Goal: Task Accomplishment & Management: Use online tool/utility

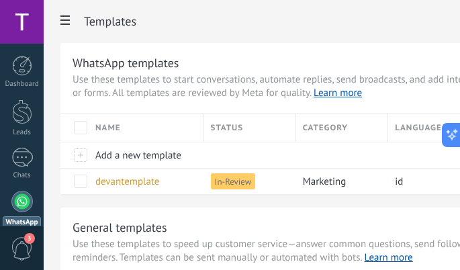
click at [252, 25] on h2 "Templates" at bounding box center [308, 21] width 449 height 27
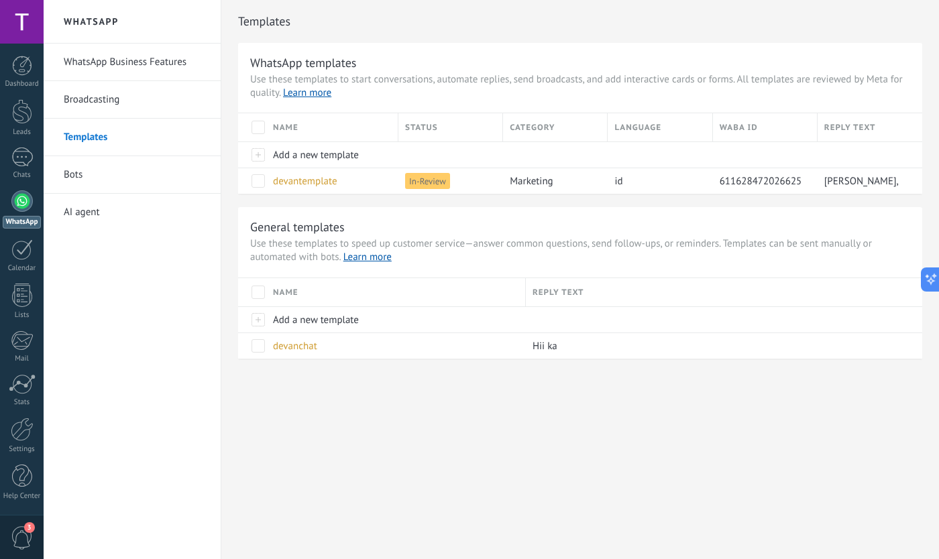
click at [459, 269] on div "WhatsApp WhatsApp Business Features Broadcasting Templates Bots AI agent Templa…" at bounding box center [492, 279] width 896 height 559
drag, startPoint x: 393, startPoint y: 441, endPoint x: 382, endPoint y: 428, distance: 17.2
click at [389, 269] on div "WhatsApp WhatsApp Business Features Broadcasting Templates Bots AI agent Templa…" at bounding box center [492, 279] width 896 height 559
drag, startPoint x: 472, startPoint y: 443, endPoint x: 483, endPoint y: 423, distance: 22.8
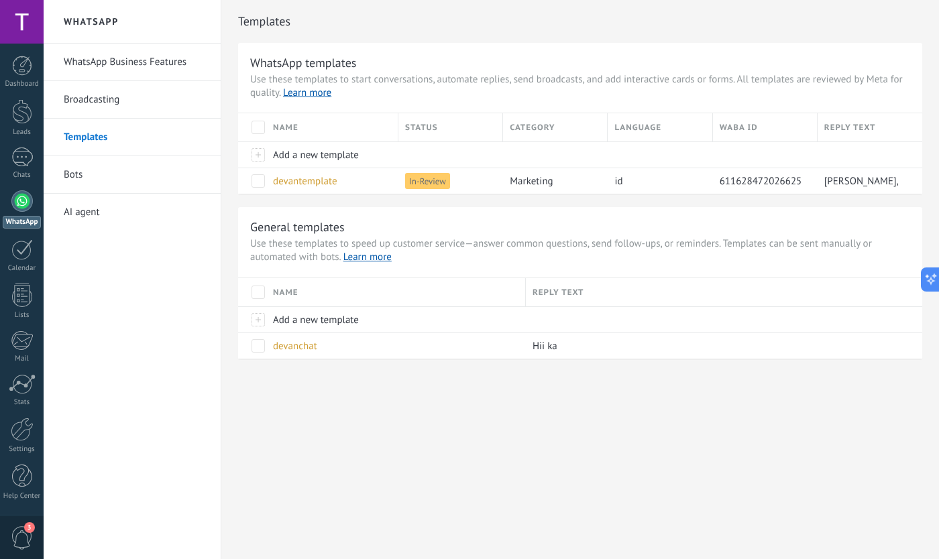
click at [459, 269] on div "WhatsApp WhatsApp Business Features Broadcasting Templates Bots AI agent Templa…" at bounding box center [492, 279] width 896 height 559
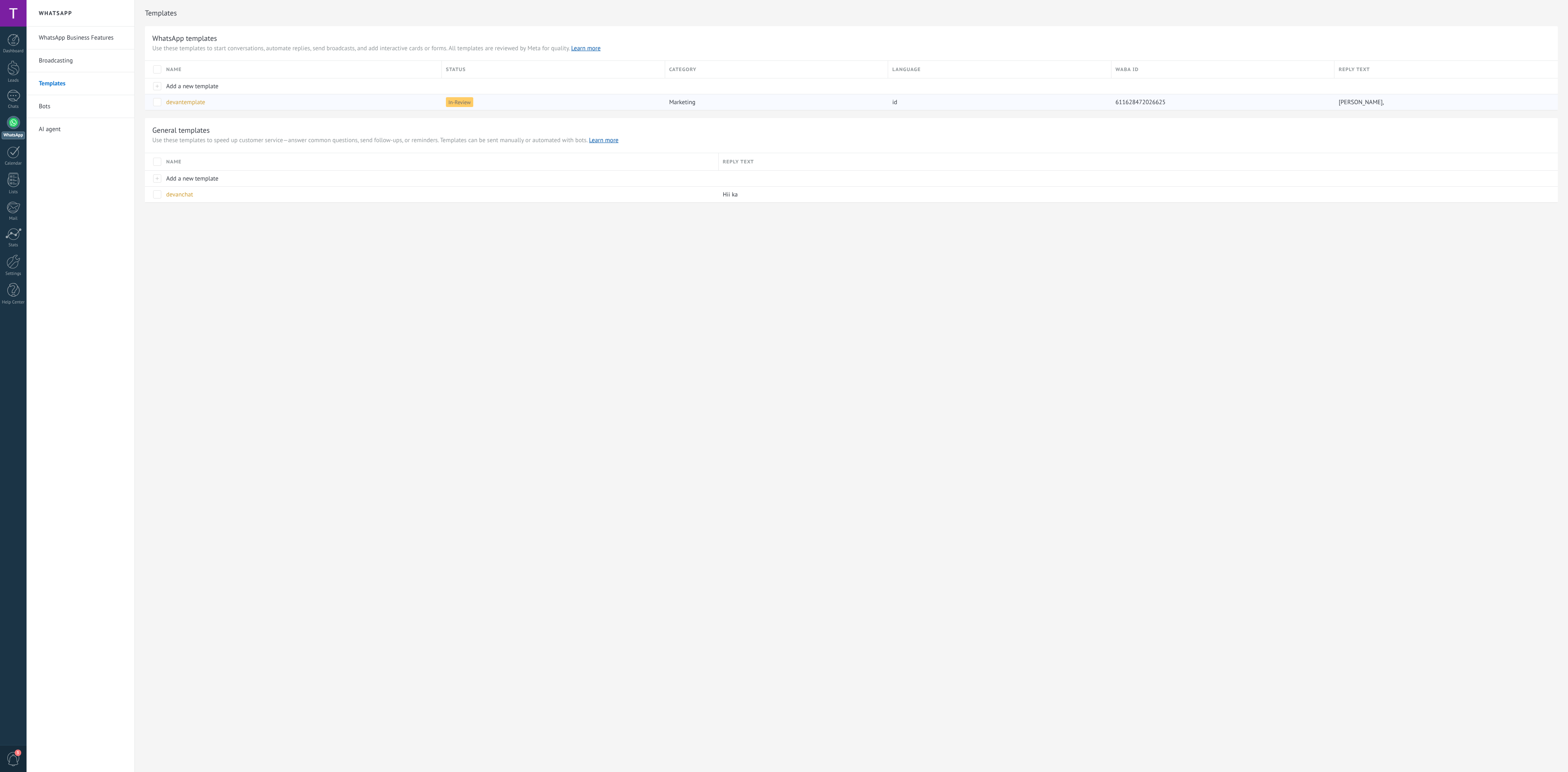
click at [457, 102] on span "In-Review" at bounding box center [460, 102] width 27 height 10
drag, startPoint x: 508, startPoint y: 95, endPoint x: 586, endPoint y: 97, distance: 78.0
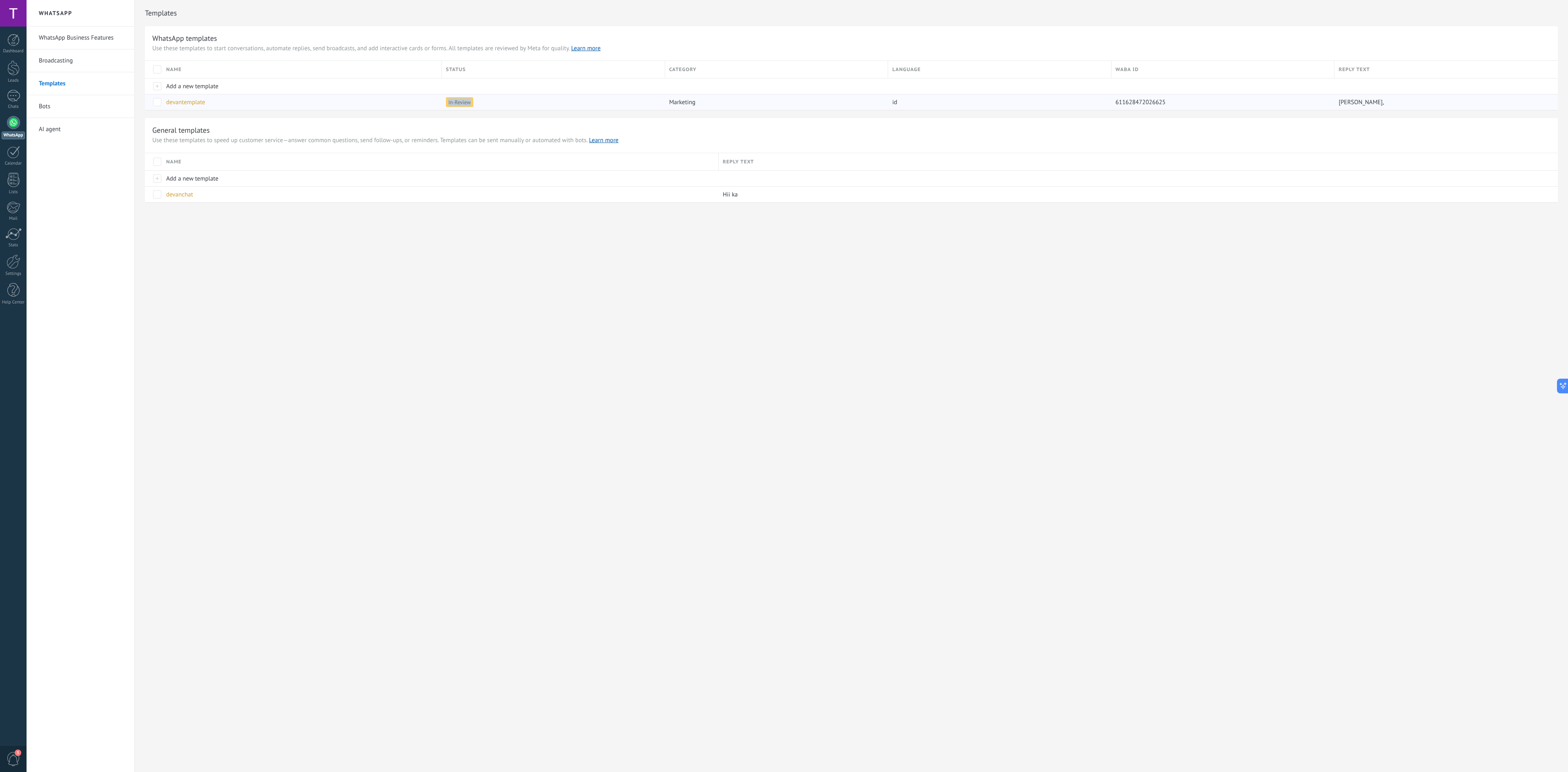
click at [512, 94] on div "In-Review" at bounding box center [553, 102] width 223 height 16
drag, startPoint x: 861, startPoint y: 101, endPoint x: 882, endPoint y: 101, distance: 21.0
click at [870, 101] on div "marketing" at bounding box center [775, 102] width 219 height 15
click at [1161, 105] on span "611628472026625" at bounding box center [1141, 102] width 51 height 8
click at [662, 106] on div "In-Review" at bounding box center [553, 102] width 223 height 16
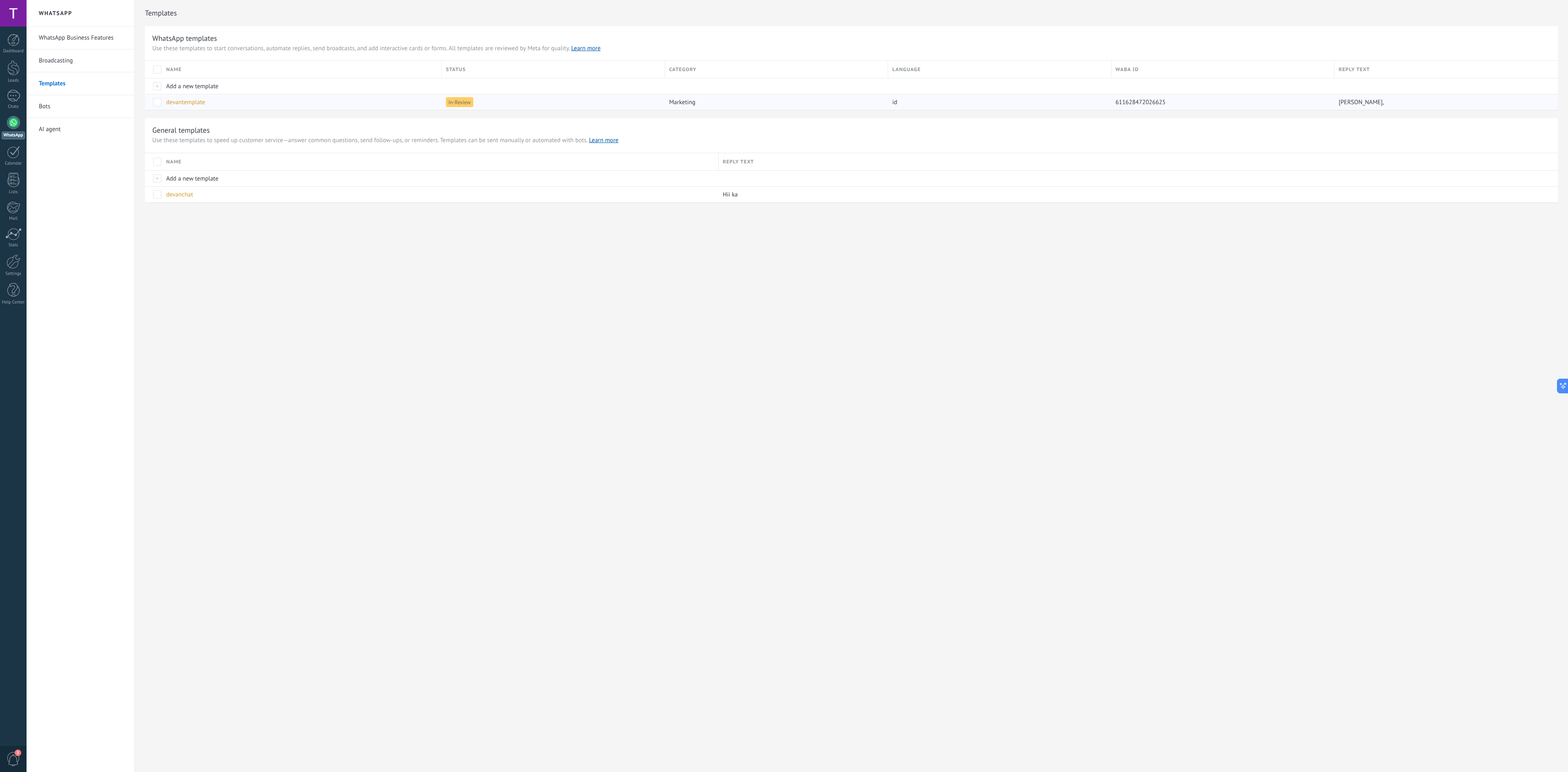
click at [723, 106] on div "marketing" at bounding box center [775, 102] width 219 height 15
click at [659, 101] on div "In-Review" at bounding box center [551, 102] width 219 height 15
click at [617, 102] on div "In-Review" at bounding box center [551, 102] width 219 height 15
click at [617, 103] on div "In-Review" at bounding box center [551, 102] width 219 height 15
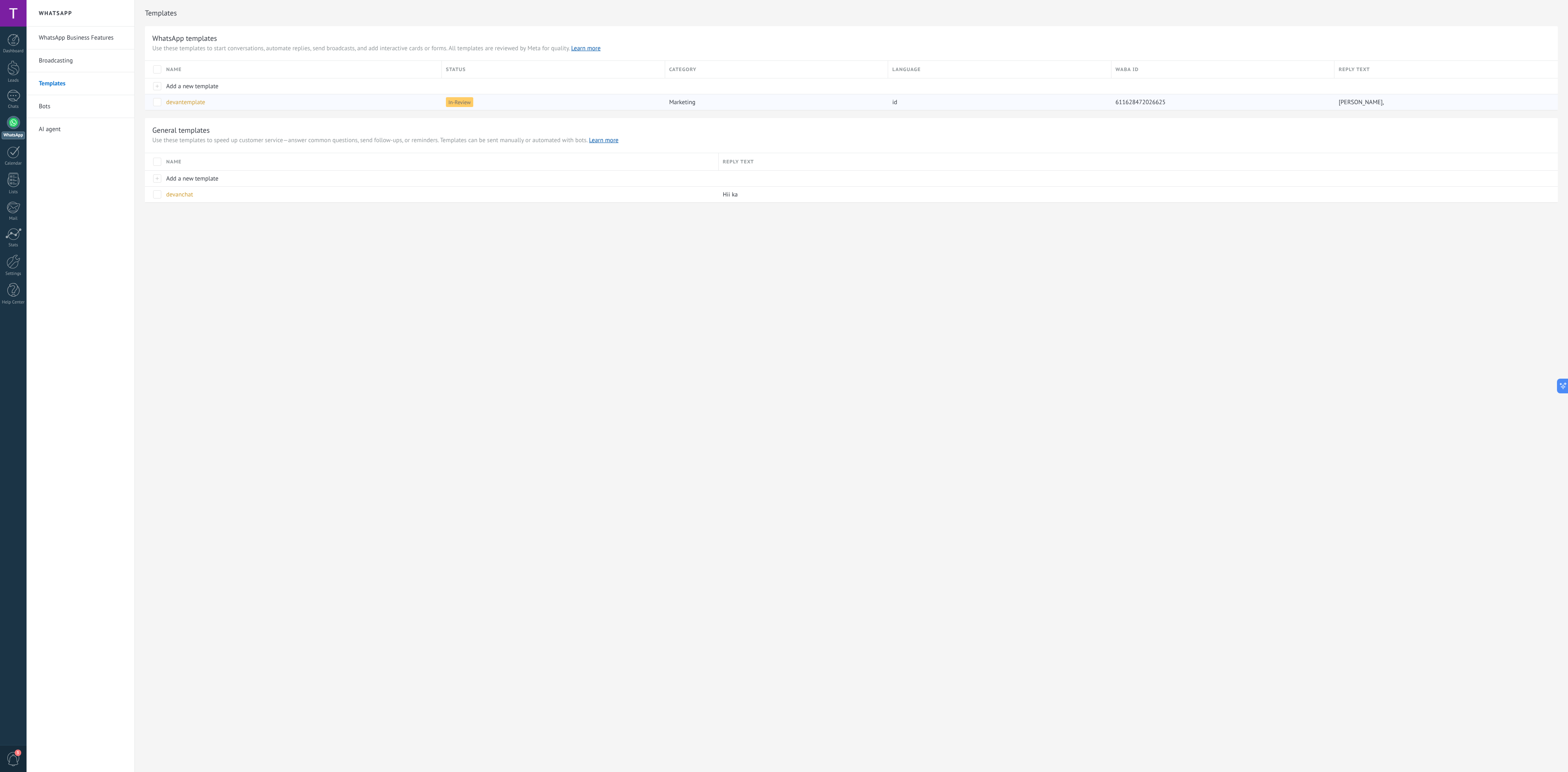
click at [617, 103] on div "In-Review" at bounding box center [551, 102] width 219 height 15
click at [615, 103] on div "In-Review" at bounding box center [551, 102] width 219 height 15
click at [429, 103] on div "devantemplate" at bounding box center [299, 102] width 276 height 15
click at [428, 103] on div at bounding box center [797, 386] width 1541 height 772
click at [428, 103] on div "devantemplate" at bounding box center [299, 102] width 276 height 15
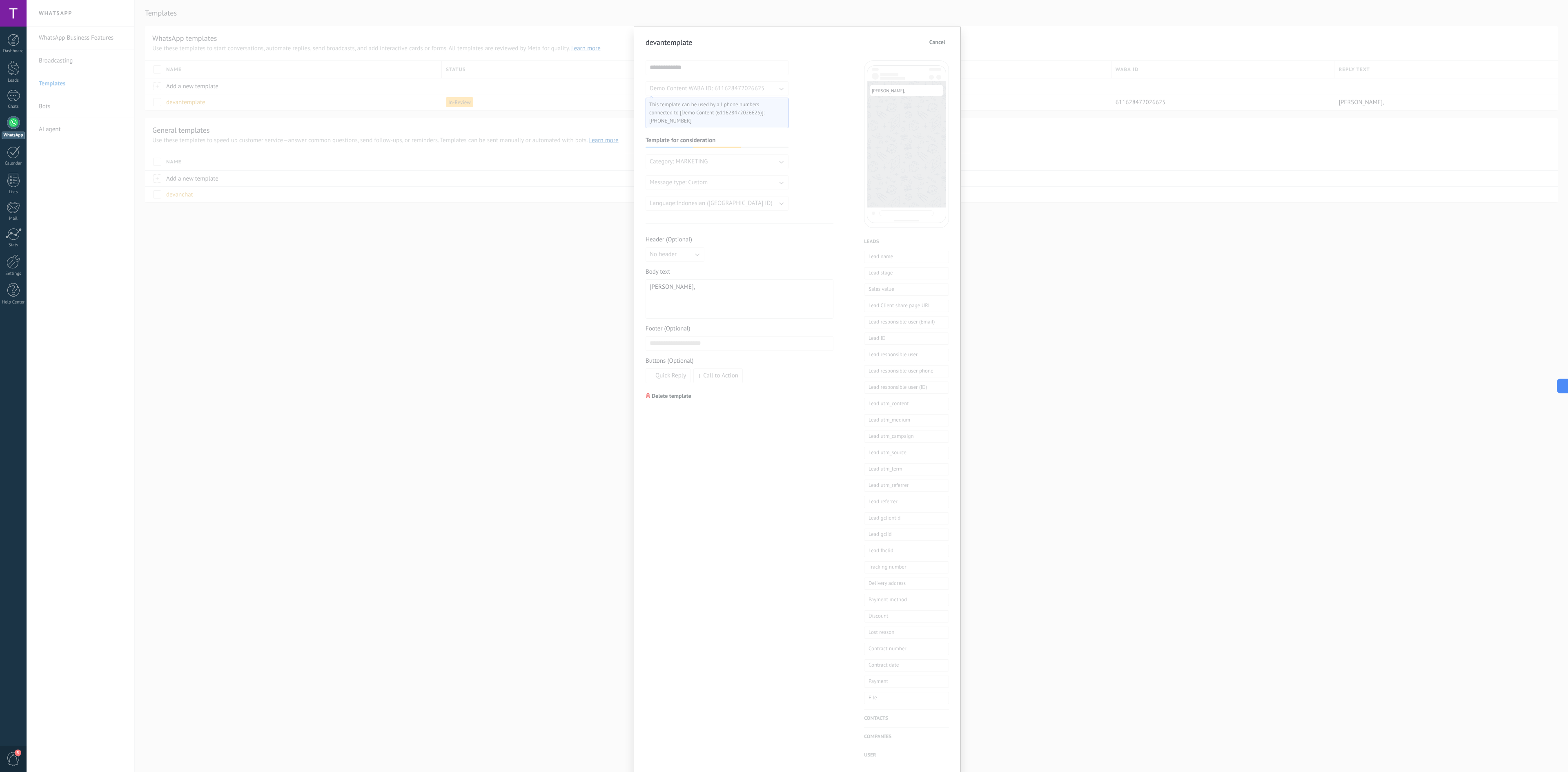
click at [547, 251] on div "**********" at bounding box center [797, 386] width 1541 height 772
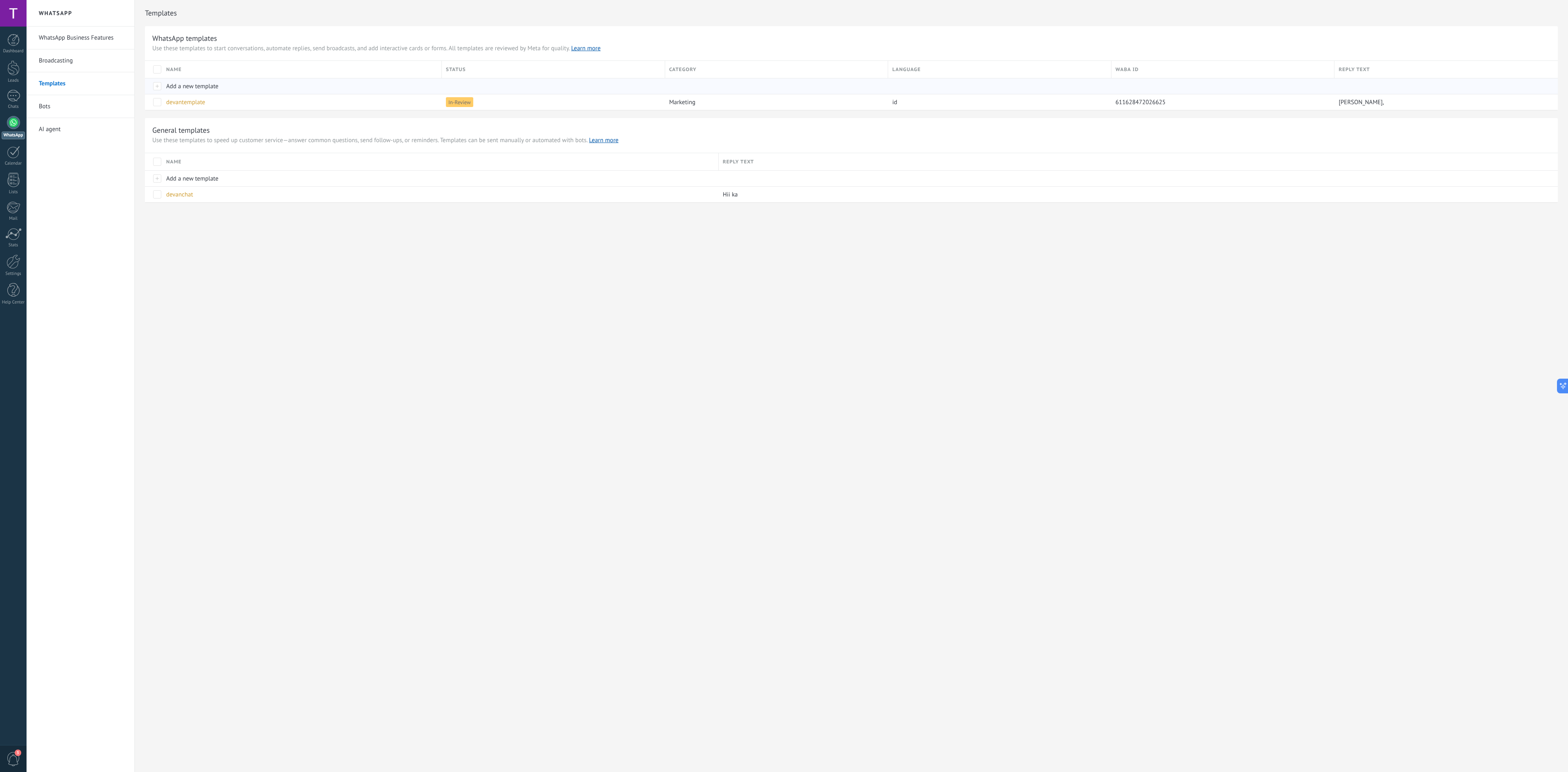
click at [720, 85] on div at bounding box center [775, 86] width 219 height 15
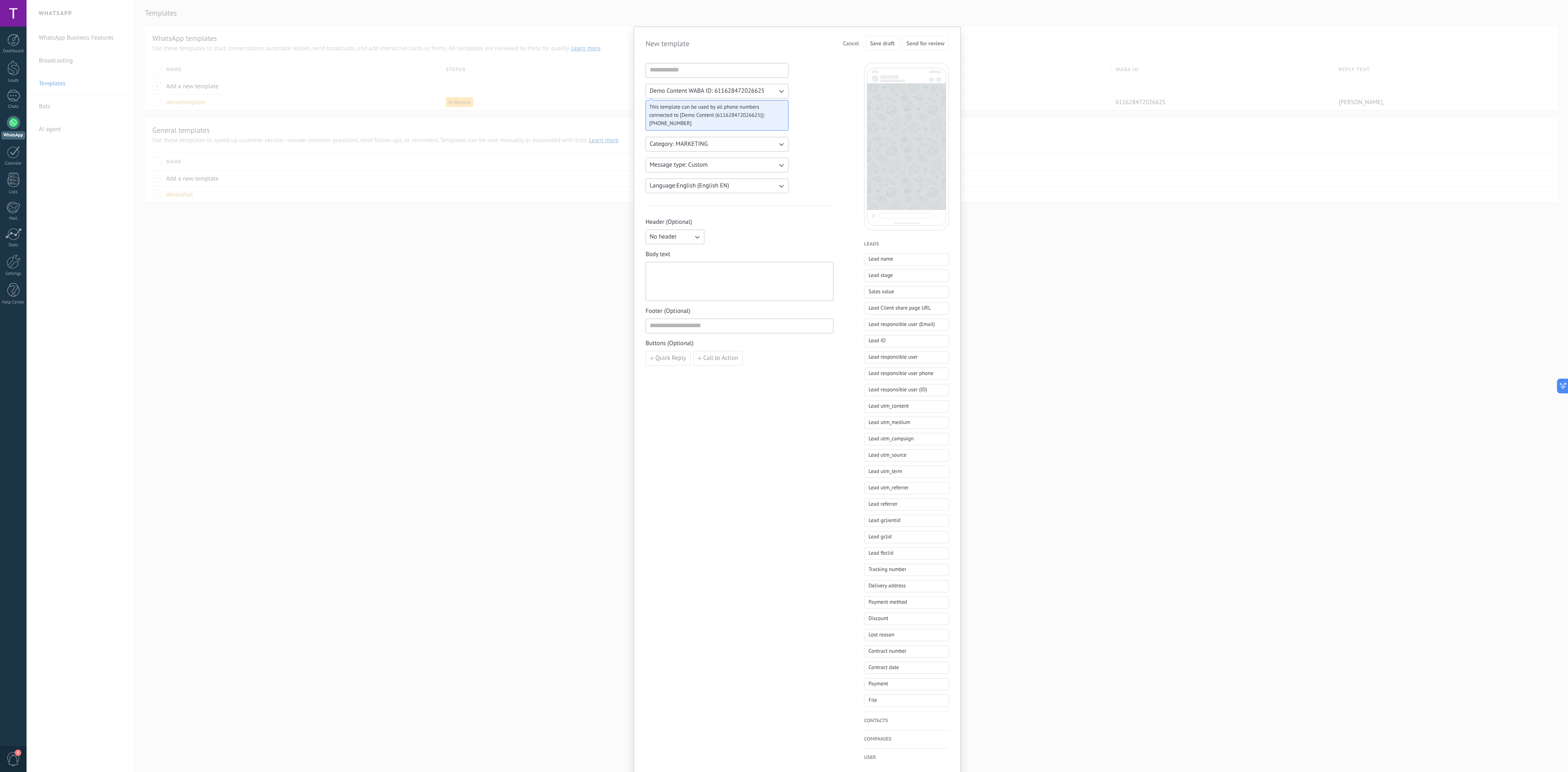
drag, startPoint x: 480, startPoint y: 322, endPoint x: 534, endPoint y: 282, distance: 67.2
click at [480, 320] on div "New template Cancel Save draft Send for review Demo Content WABA ID: 6116284720…" at bounding box center [797, 386] width 1541 height 772
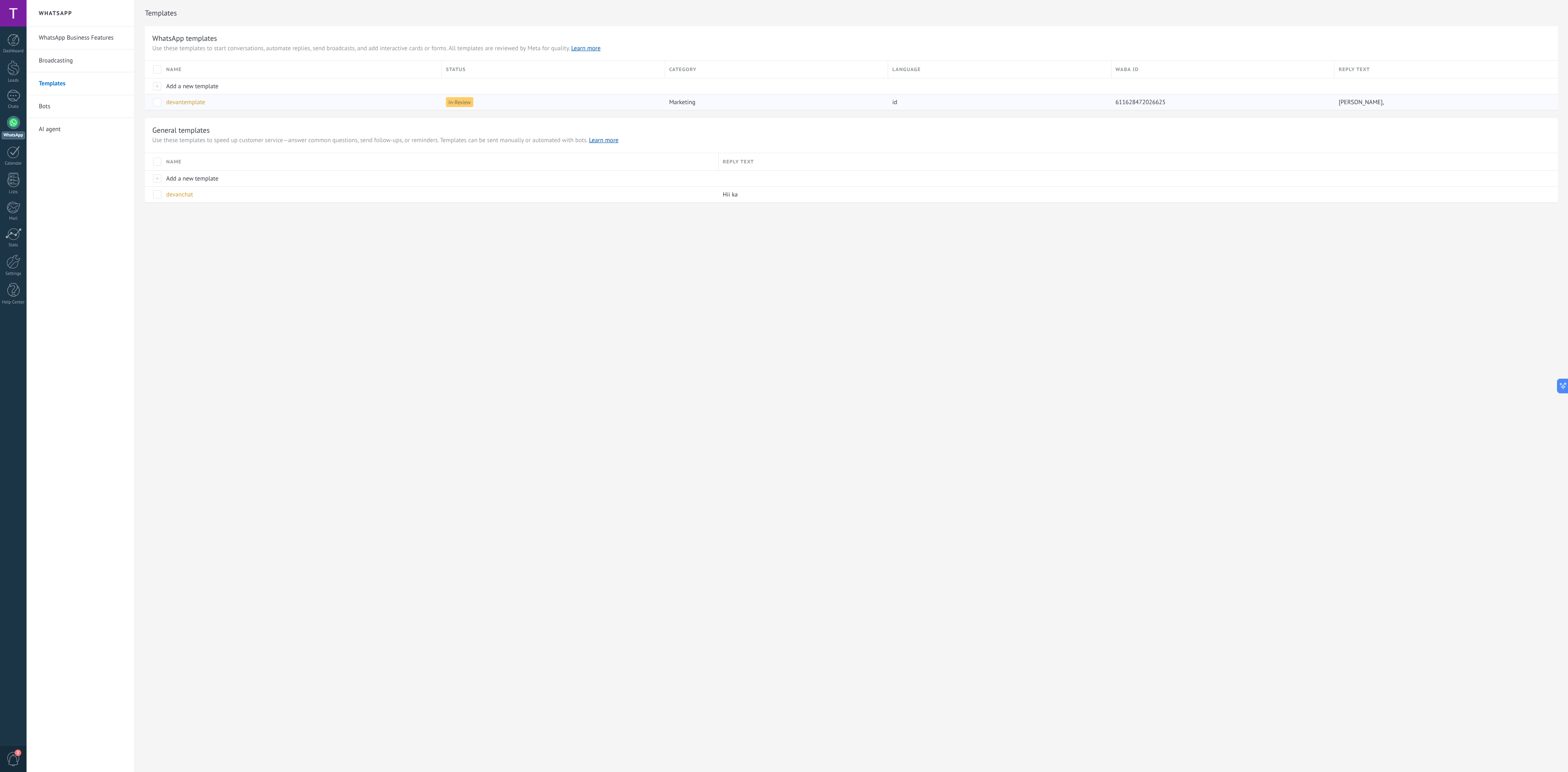
click at [1140, 100] on span "611628472026625" at bounding box center [1141, 102] width 51 height 8
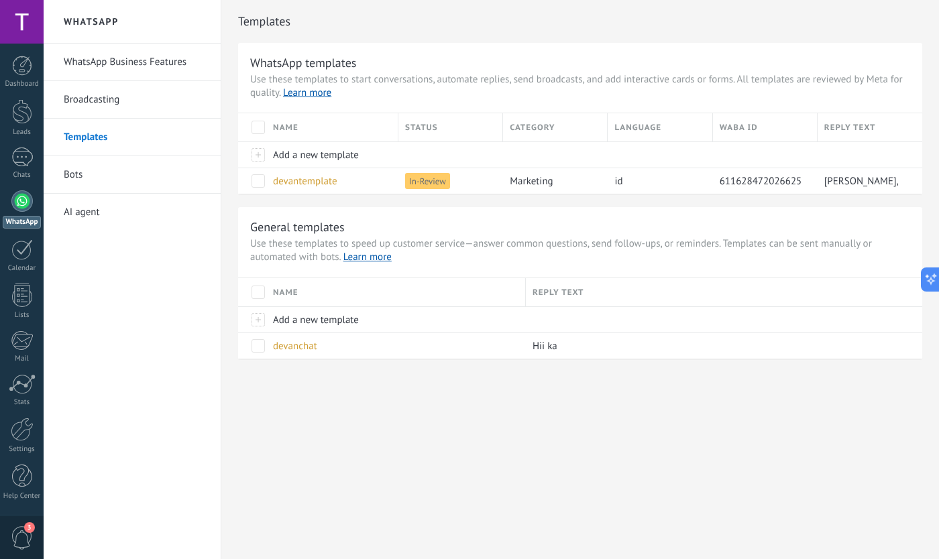
click at [423, 409] on div "Templates WhatsApp templates Use these templates to start conversations, automa…" at bounding box center [580, 208] width 718 height 416
click at [458, 400] on div "Templates WhatsApp templates Use these templates to start conversations, automa…" at bounding box center [580, 208] width 718 height 416
click at [546, 467] on div "WhatsApp WhatsApp Business Features Broadcasting Templates Bots AI agent Templa…" at bounding box center [492, 279] width 896 height 559
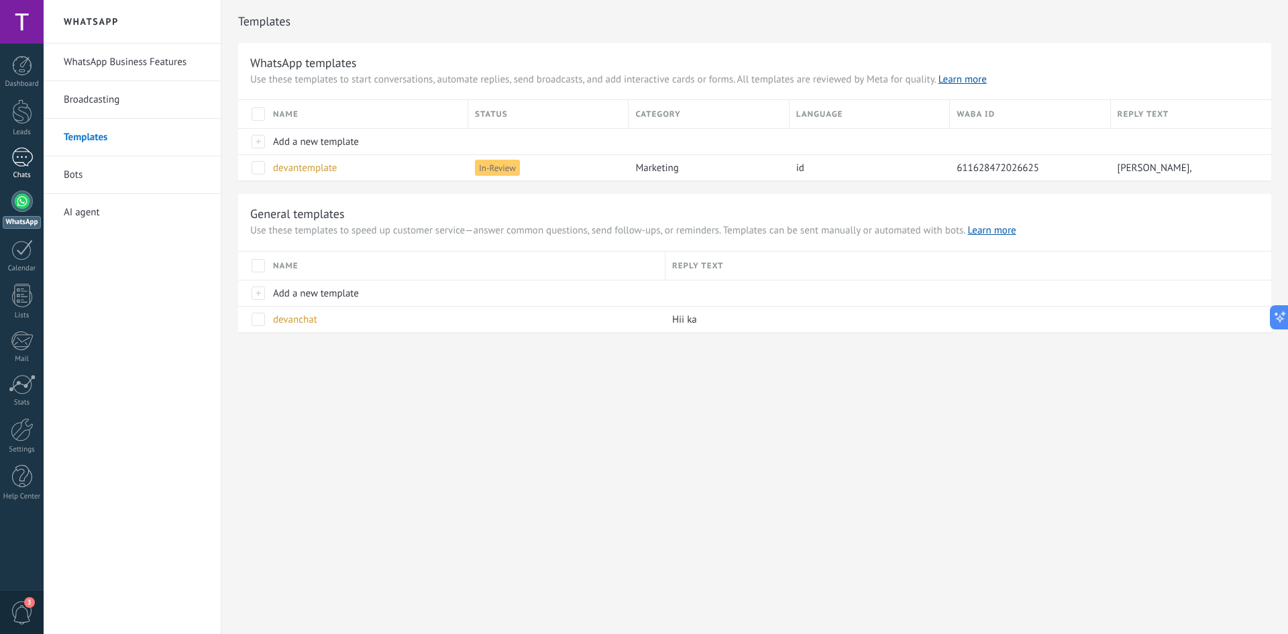
click at [21, 156] on div at bounding box center [21, 157] width 21 height 19
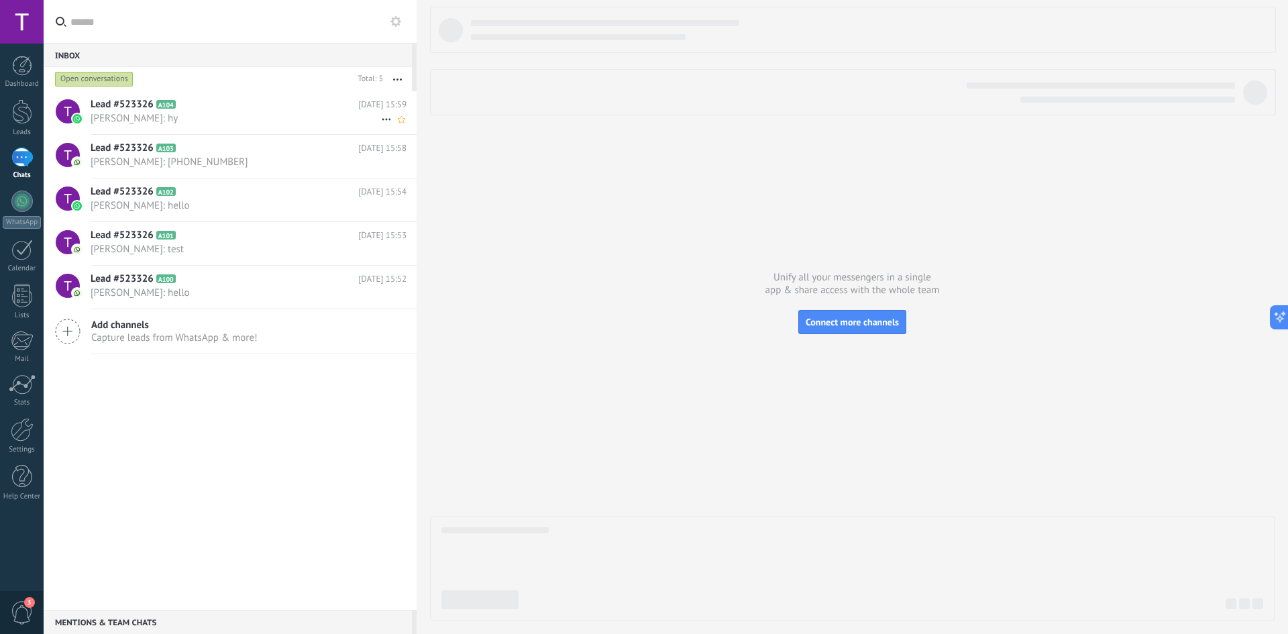
click at [210, 100] on h2 "Lead #523326 A104" at bounding box center [225, 104] width 268 height 13
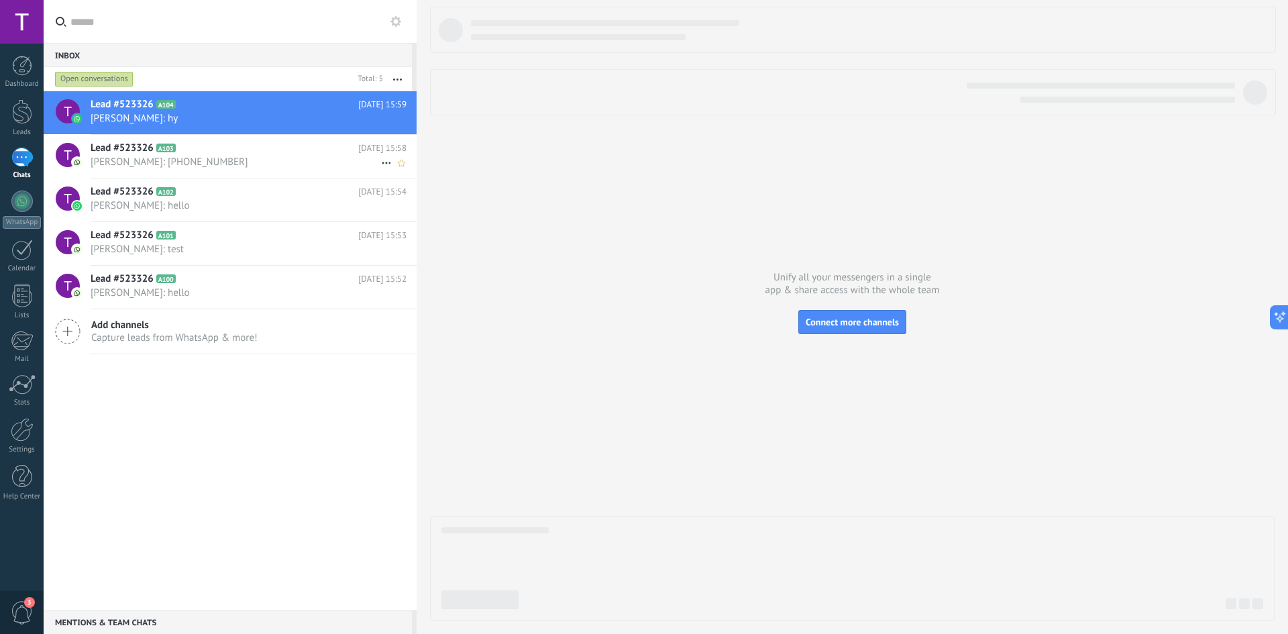
click at [197, 150] on h2 "Lead #523326 A103" at bounding box center [225, 148] width 268 height 13
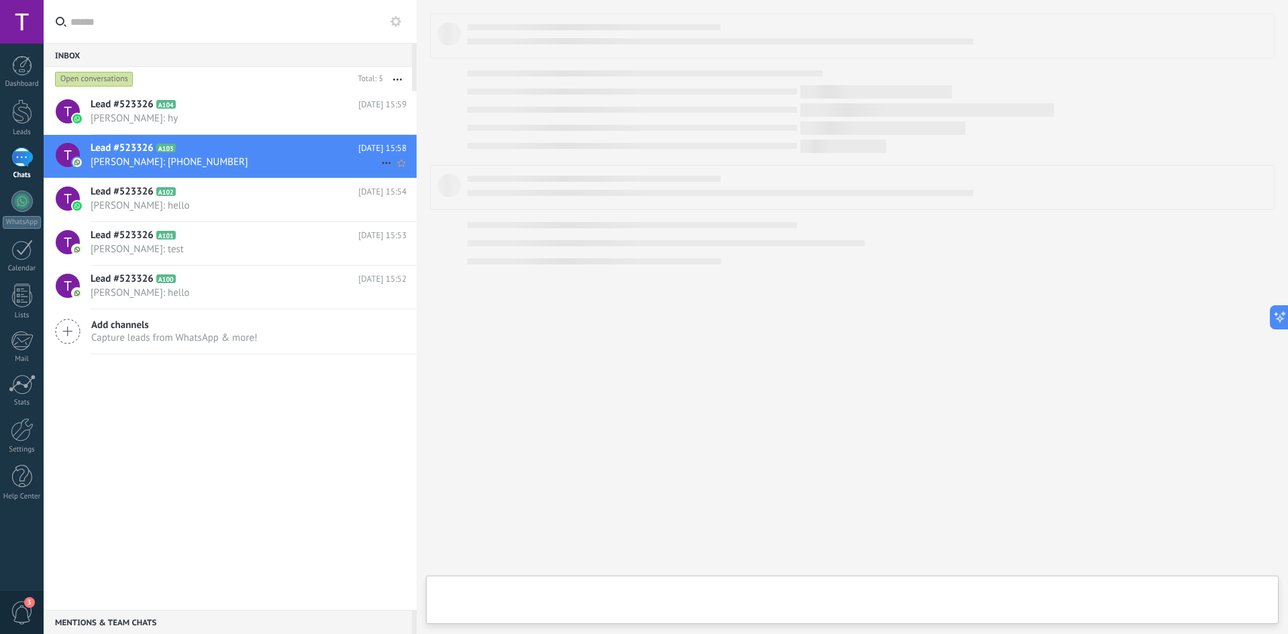
click at [197, 152] on h2 "Lead #523326 A103" at bounding box center [225, 148] width 268 height 13
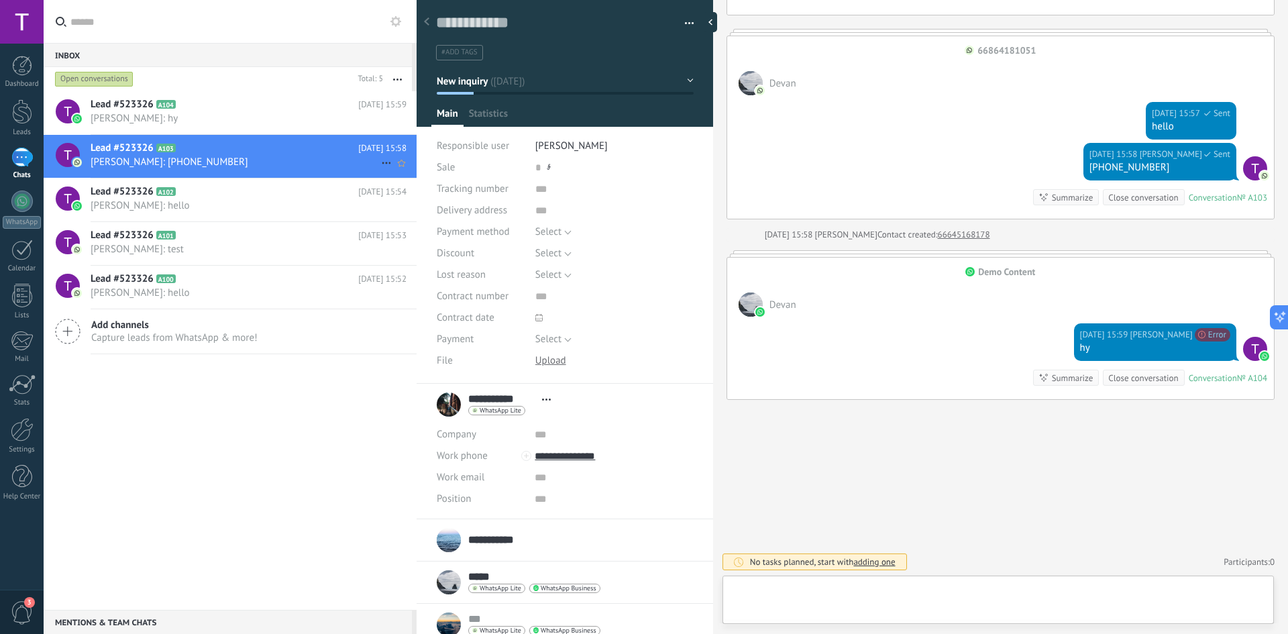
scroll to position [13, 0]
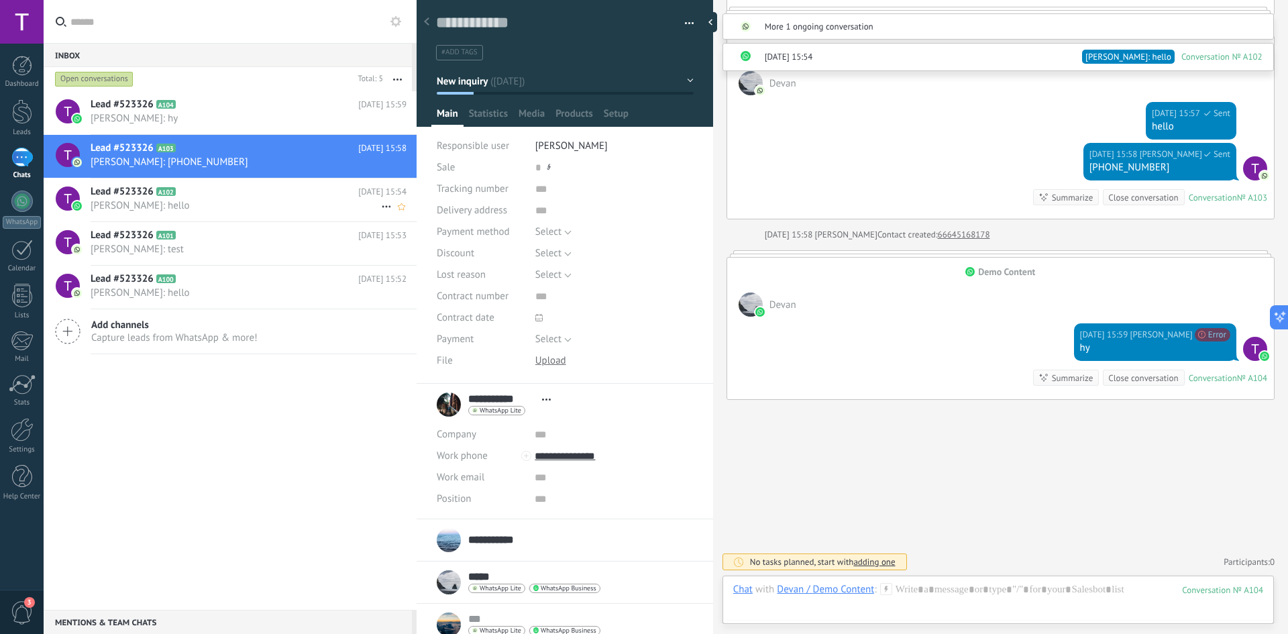
click at [171, 196] on h2 "Lead #523326 A102" at bounding box center [225, 191] width 268 height 13
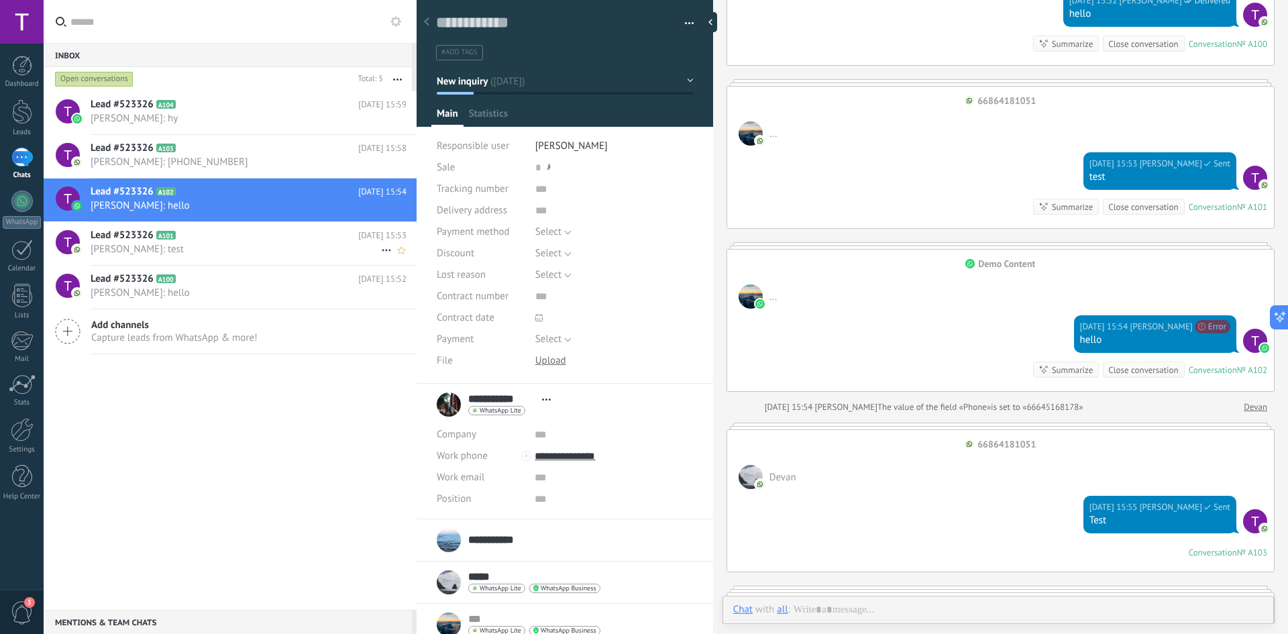
scroll to position [13, 0]
click at [177, 256] on div "Lead #523326 A101 Today 15:53 Tamara Ayu Andini: test" at bounding box center [254, 243] width 326 height 42
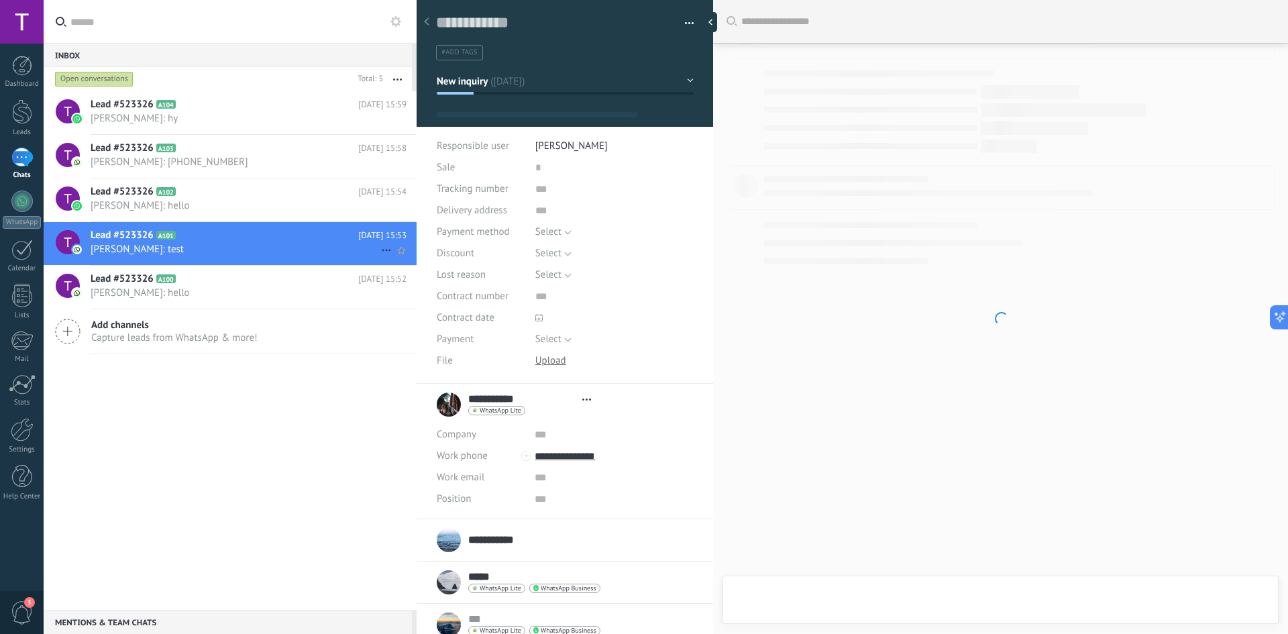
type textarea "***"
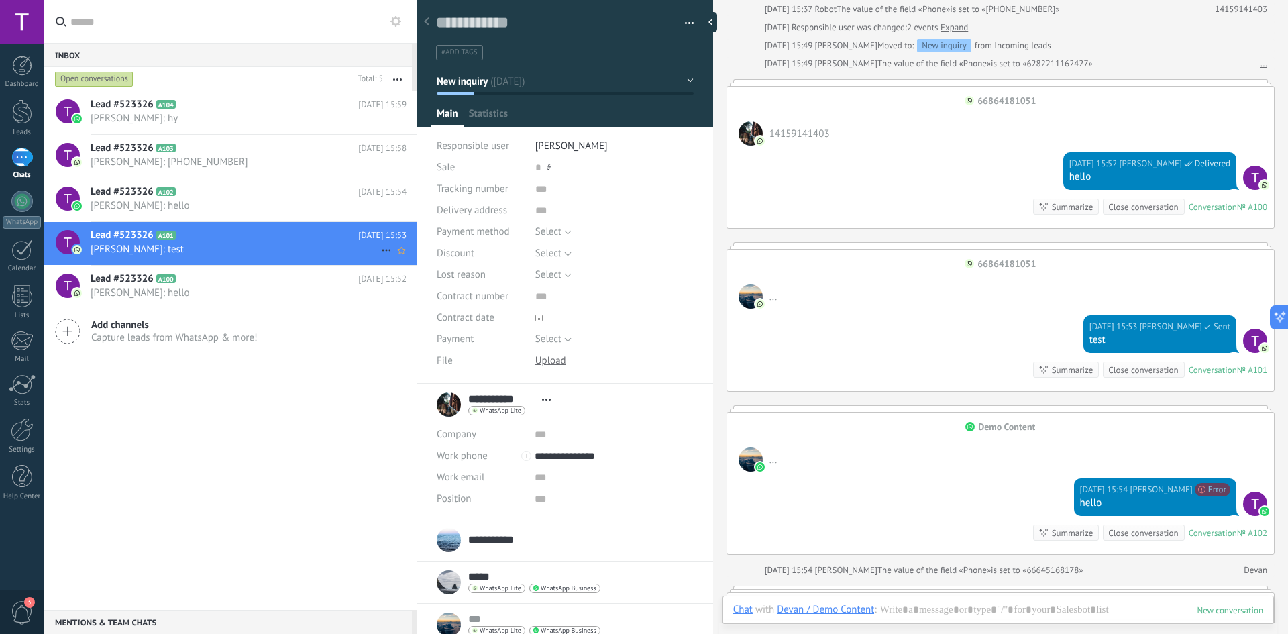
scroll to position [13, 0]
click at [911, 559] on div at bounding box center [998, 623] width 530 height 40
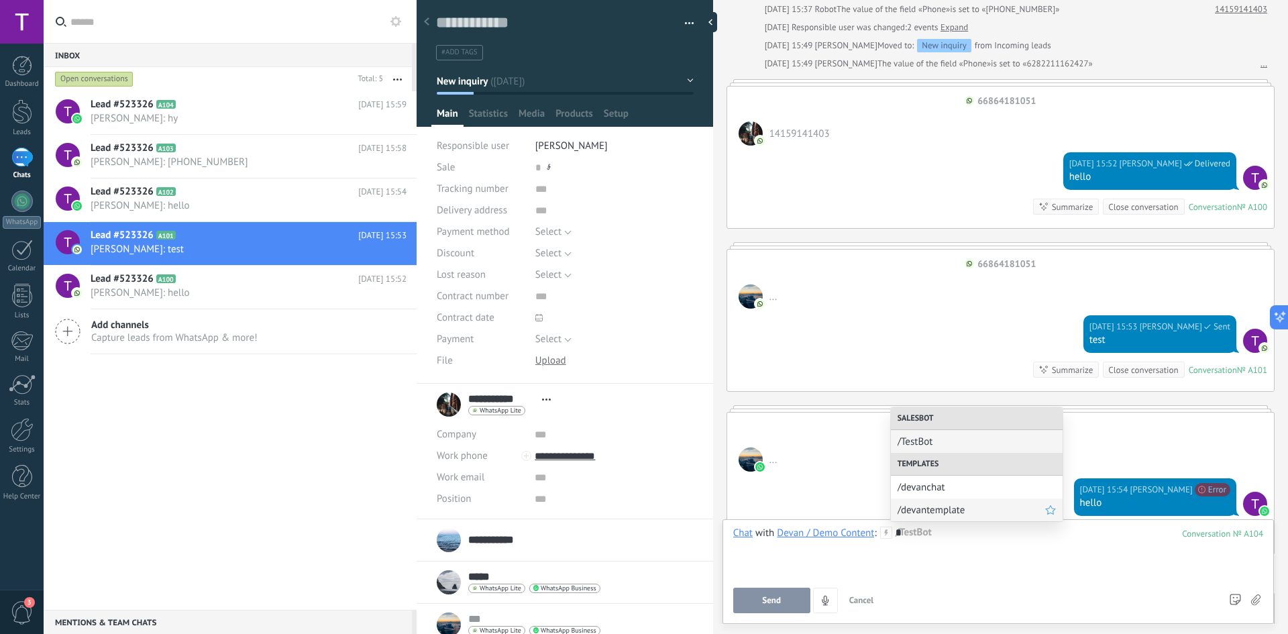
click at [938, 511] on span "/devantemplate" at bounding box center [972, 510] width 148 height 13
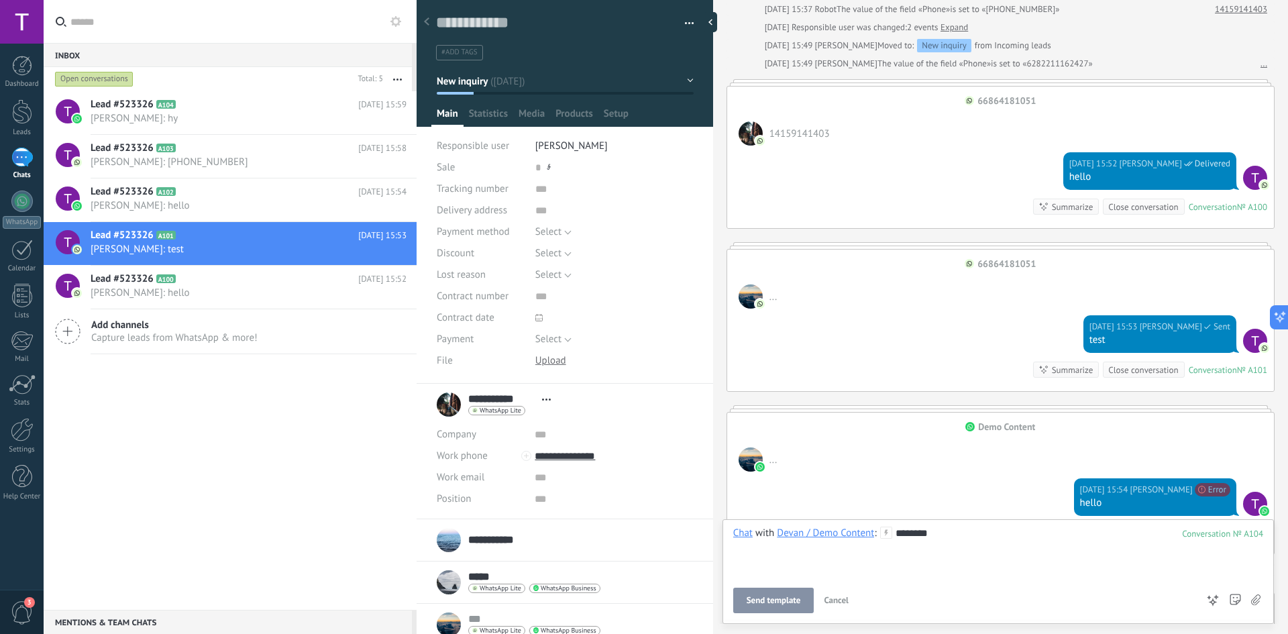
click at [788, 559] on button "Send template" at bounding box center [773, 600] width 81 height 25
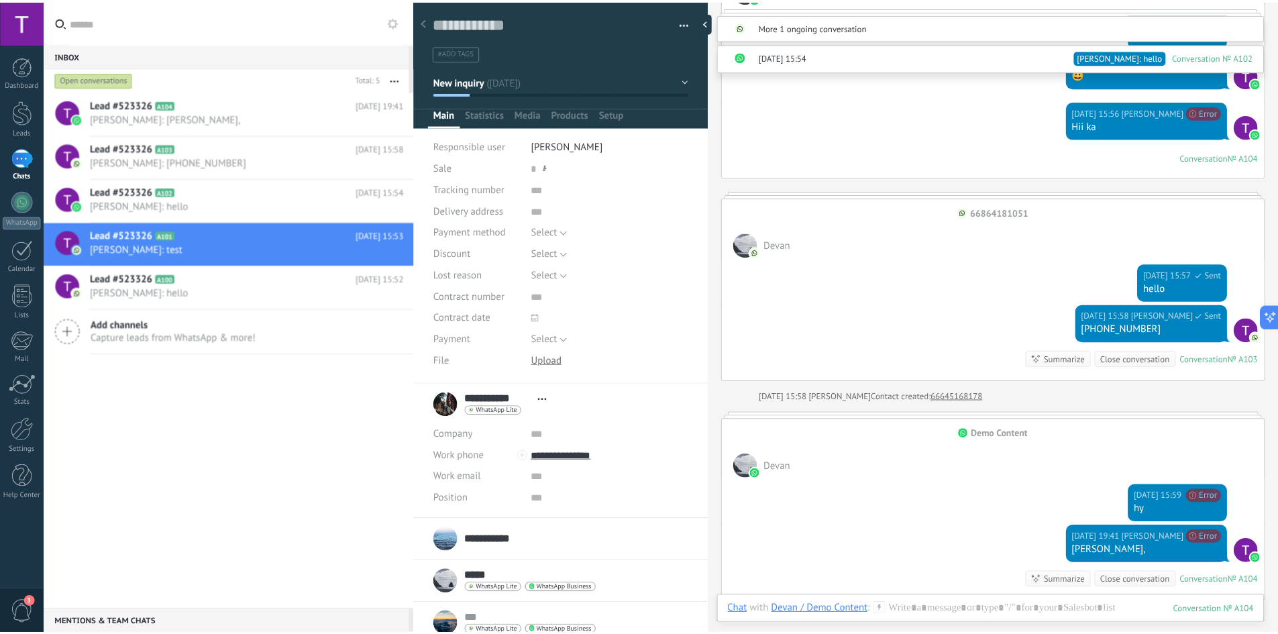
scroll to position [1014, 0]
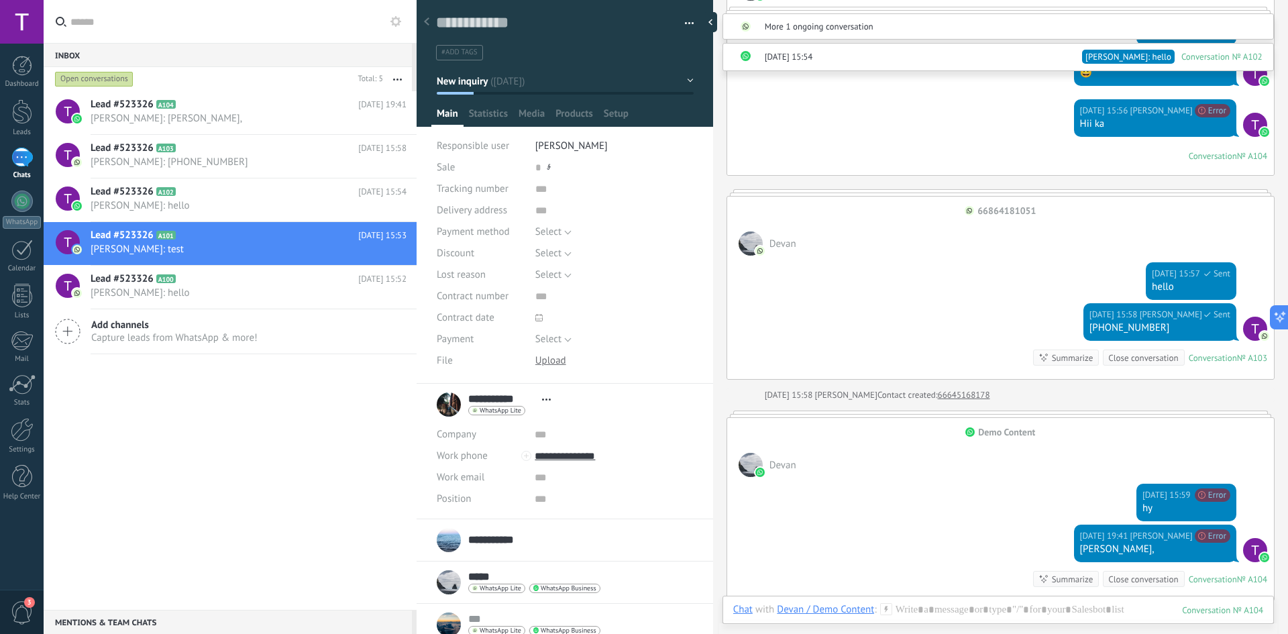
click at [11, 21] on div at bounding box center [22, 22] width 44 height 44
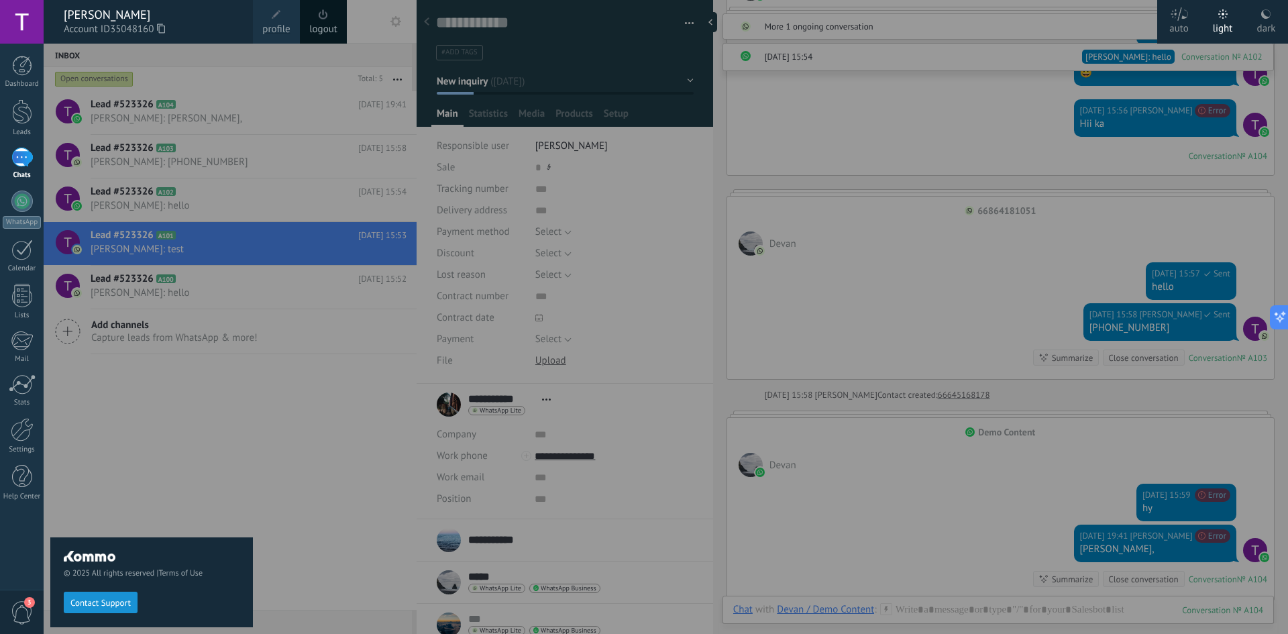
click at [270, 19] on span at bounding box center [276, 14] width 15 height 15
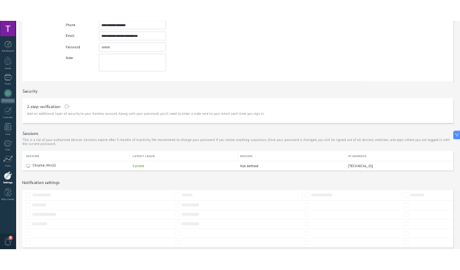
scroll to position [238, 0]
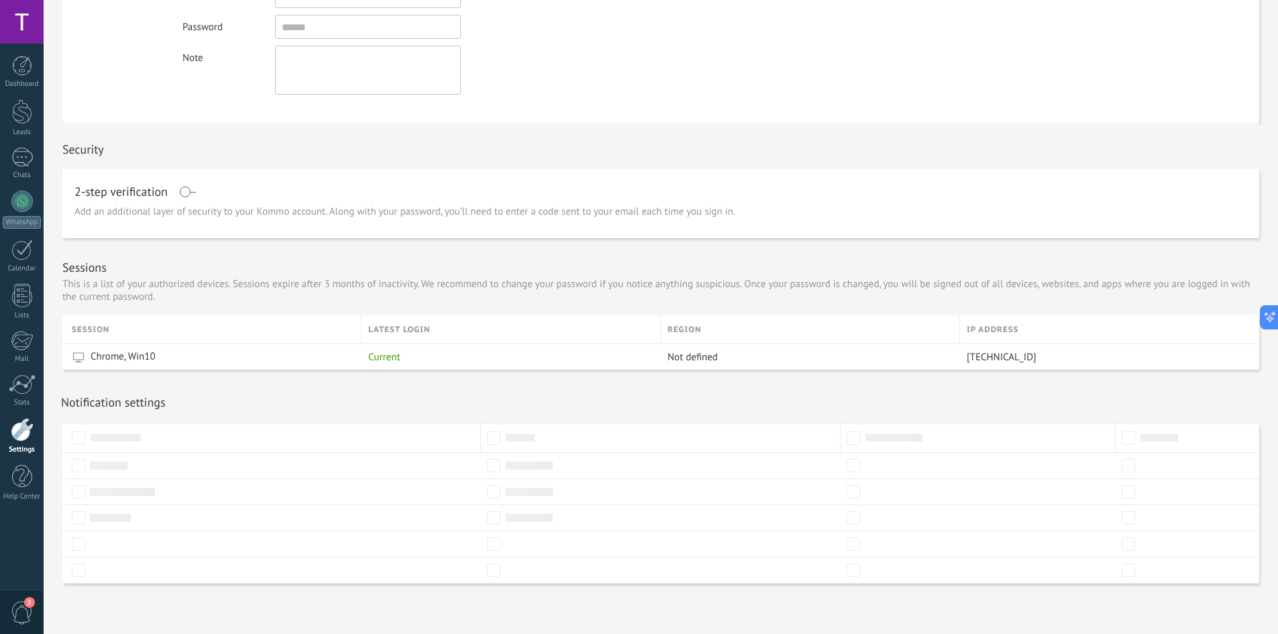
type textarea "***"
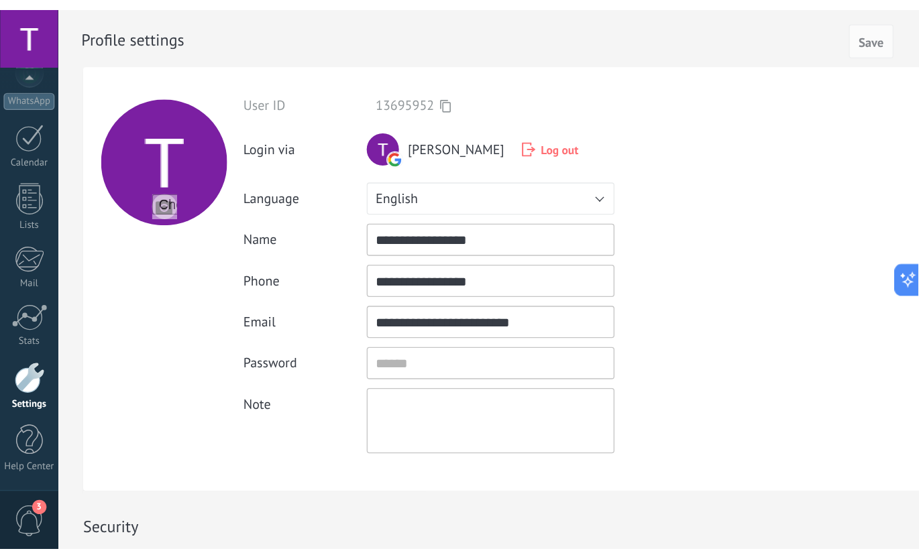
scroll to position [12, 0]
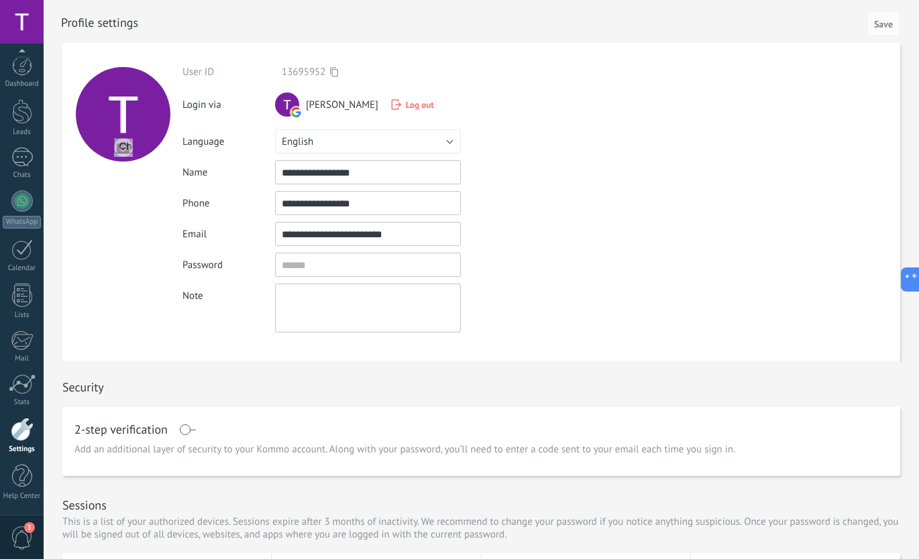
drag, startPoint x: 561, startPoint y: 268, endPoint x: 573, endPoint y: 274, distance: 13.2
click at [561, 268] on div "Password" at bounding box center [378, 265] width 392 height 24
drag, startPoint x: 507, startPoint y: 366, endPoint x: 530, endPoint y: 366, distance: 22.8
click at [507, 366] on div "Security" at bounding box center [481, 384] width 838 height 46
drag, startPoint x: 518, startPoint y: 374, endPoint x: 651, endPoint y: 365, distance: 133.2
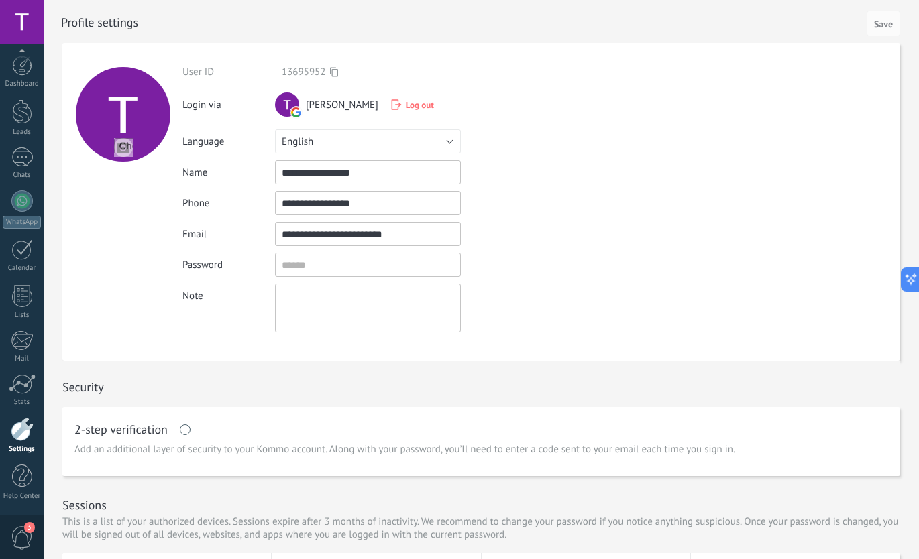
click at [518, 374] on div "Security" at bounding box center [481, 384] width 838 height 46
click at [554, 236] on div "Enter a valid email address" at bounding box center [518, 234] width 114 height 11
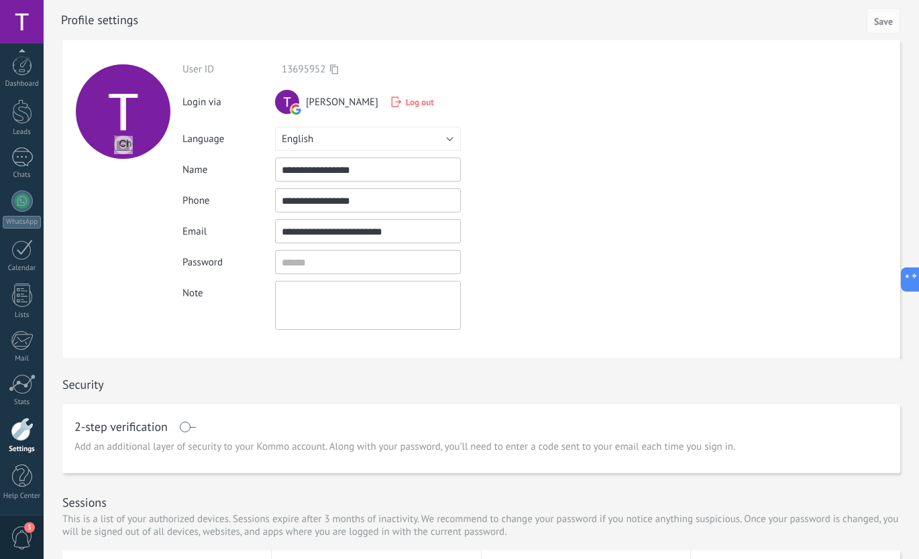
scroll to position [0, 0]
